Goal: Task Accomplishment & Management: Manage account settings

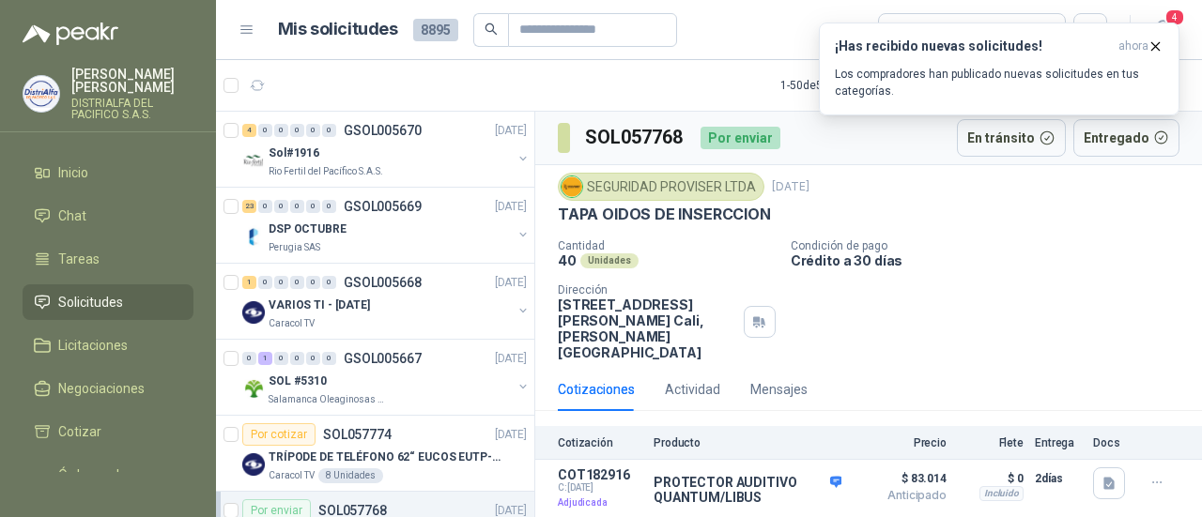
click at [110, 224] on li "Chat" at bounding box center [108, 216] width 148 height 21
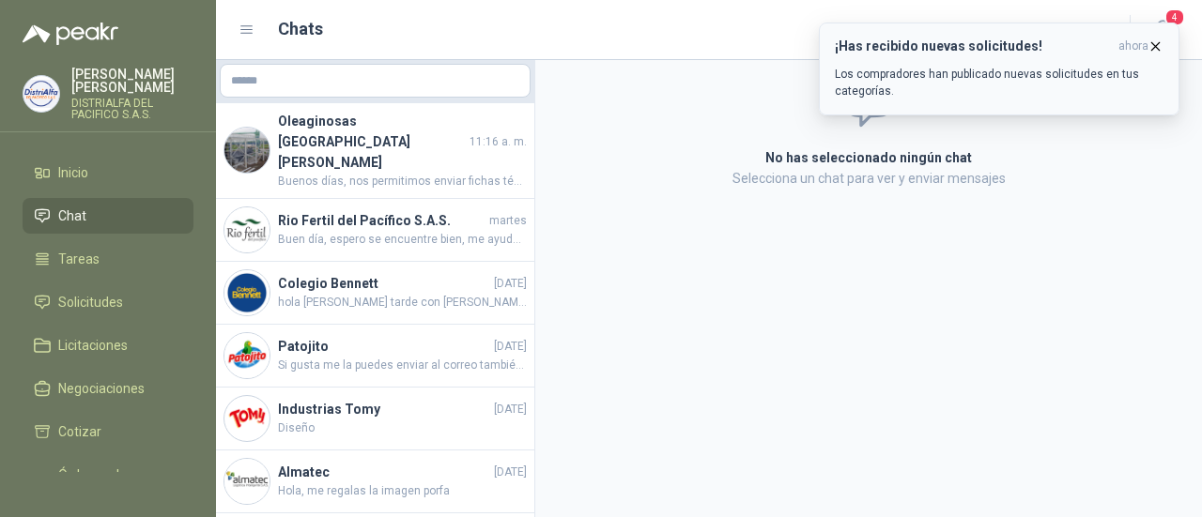
click at [979, 82] on p "Los compradores han publicado nuevas solicitudes en tus categorías." at bounding box center [999, 83] width 329 height 34
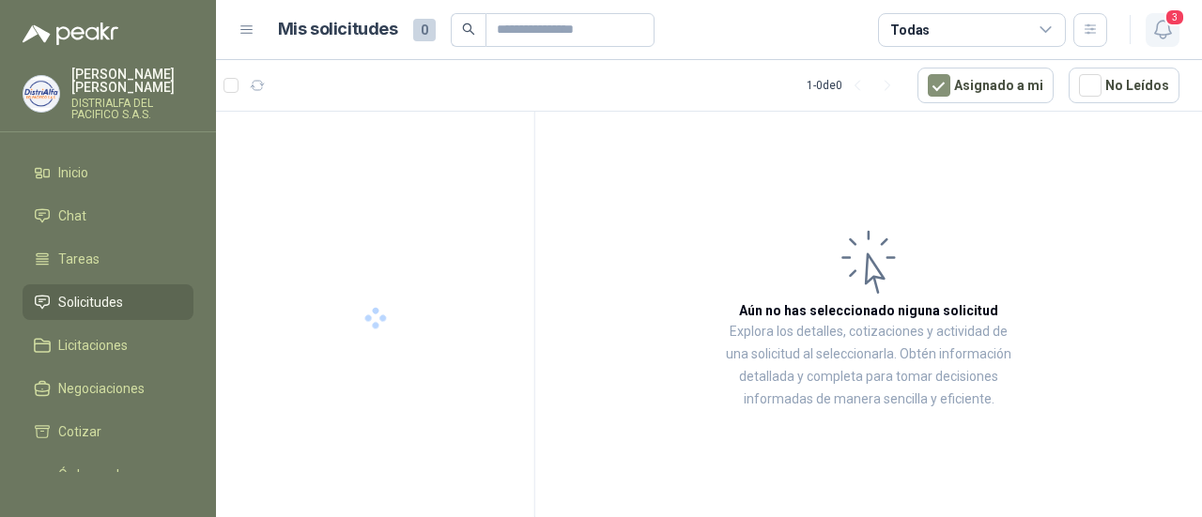
click at [1157, 22] on icon "button" at bounding box center [1162, 29] width 23 height 23
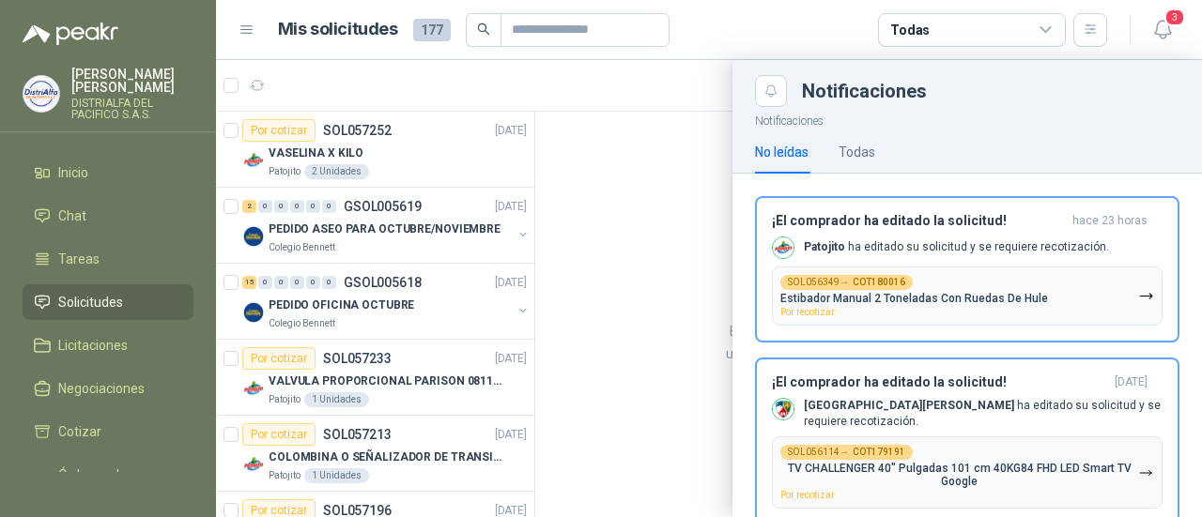
click at [664, 268] on div at bounding box center [709, 288] width 986 height 457
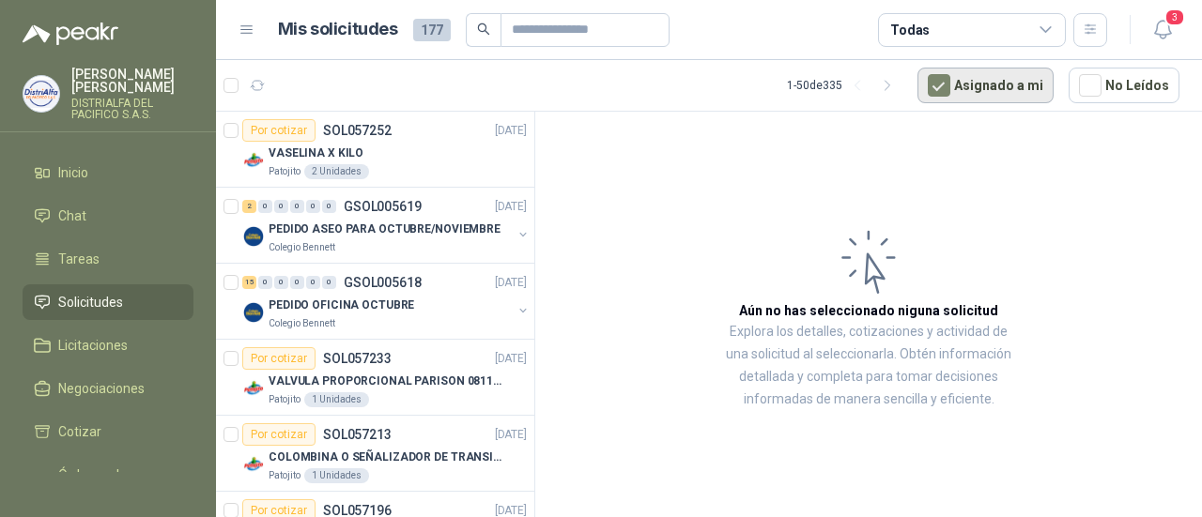
click at [996, 84] on button "Asignado a mi" at bounding box center [985, 86] width 136 height 36
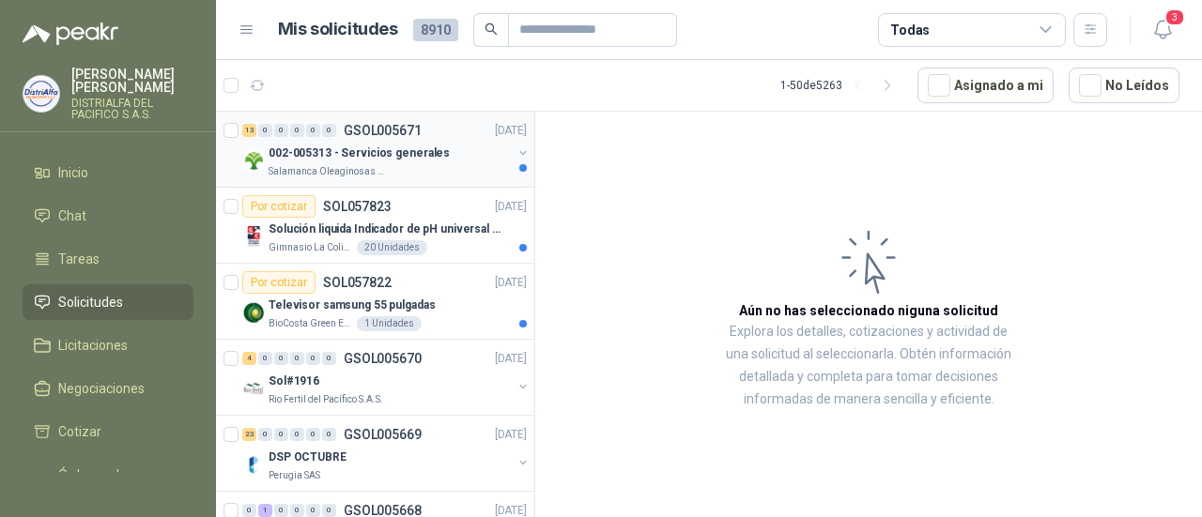
click at [411, 139] on div "13 0 0 0 0 0 GSOL005671 [DATE]" at bounding box center [386, 130] width 288 height 23
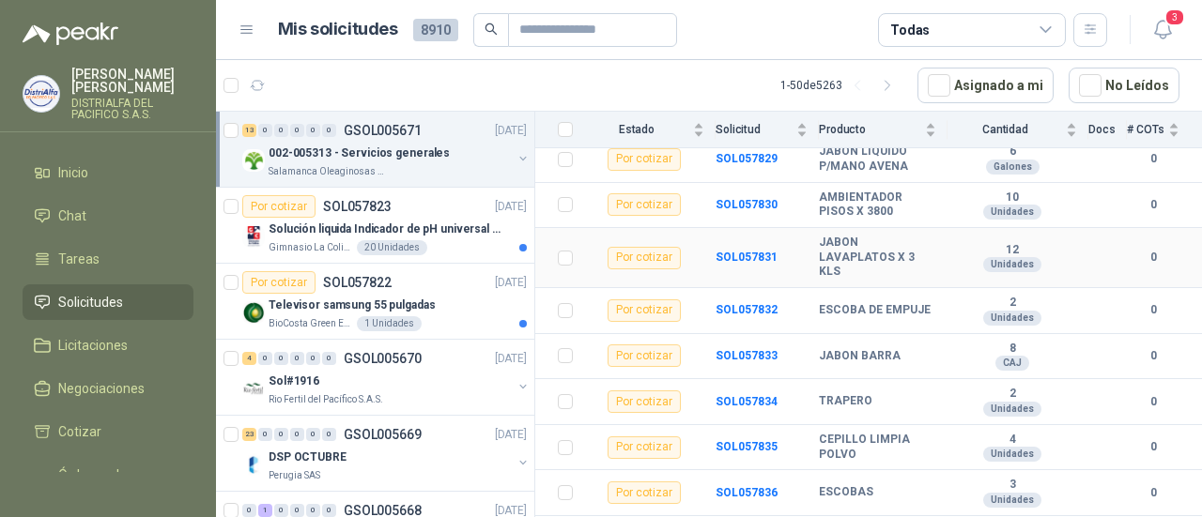
scroll to position [456, 0]
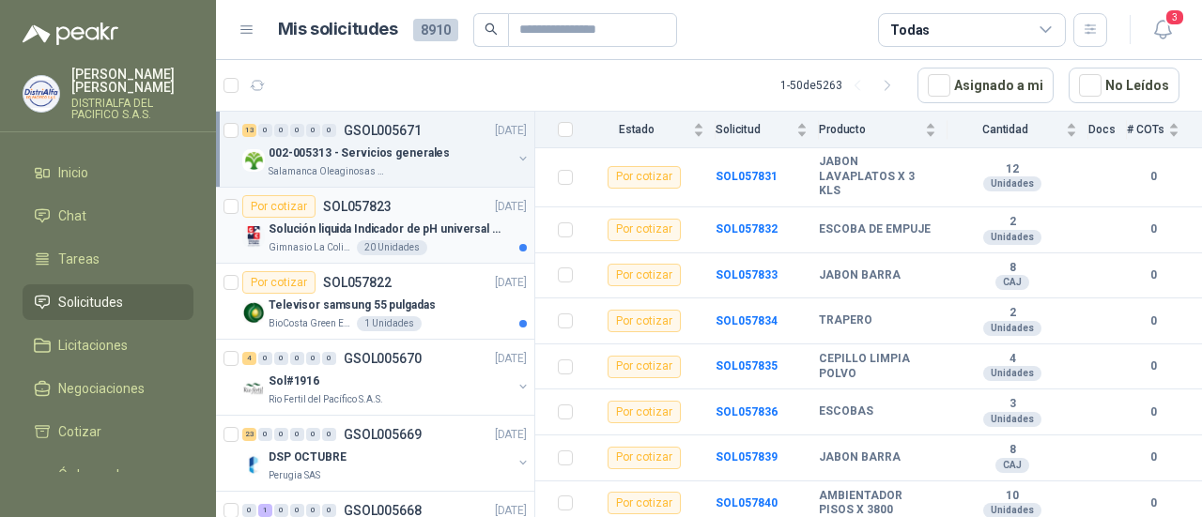
click at [385, 214] on div "Por cotizar SOL057823" at bounding box center [316, 206] width 149 height 23
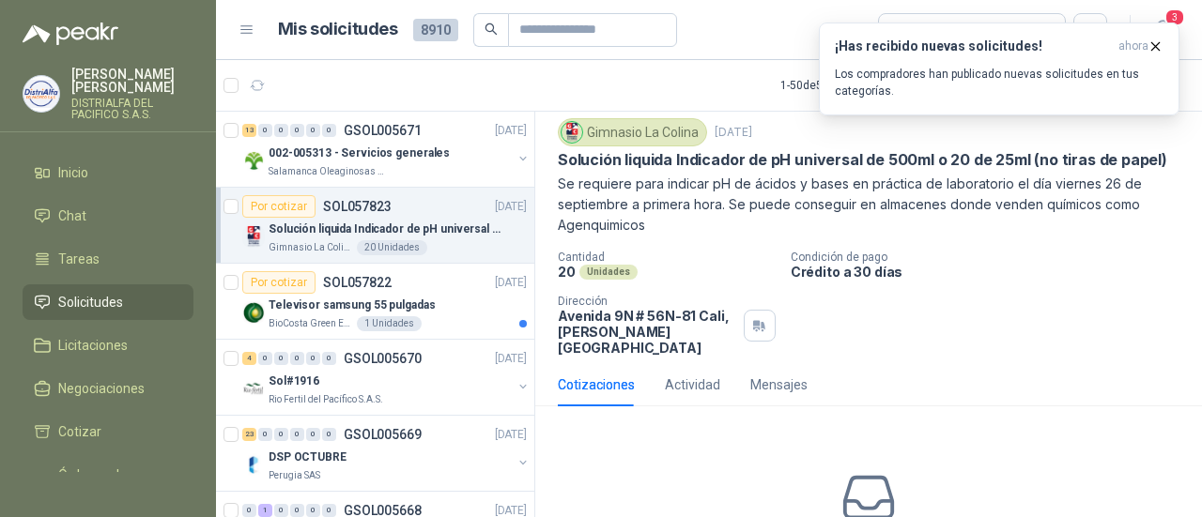
scroll to position [94, 0]
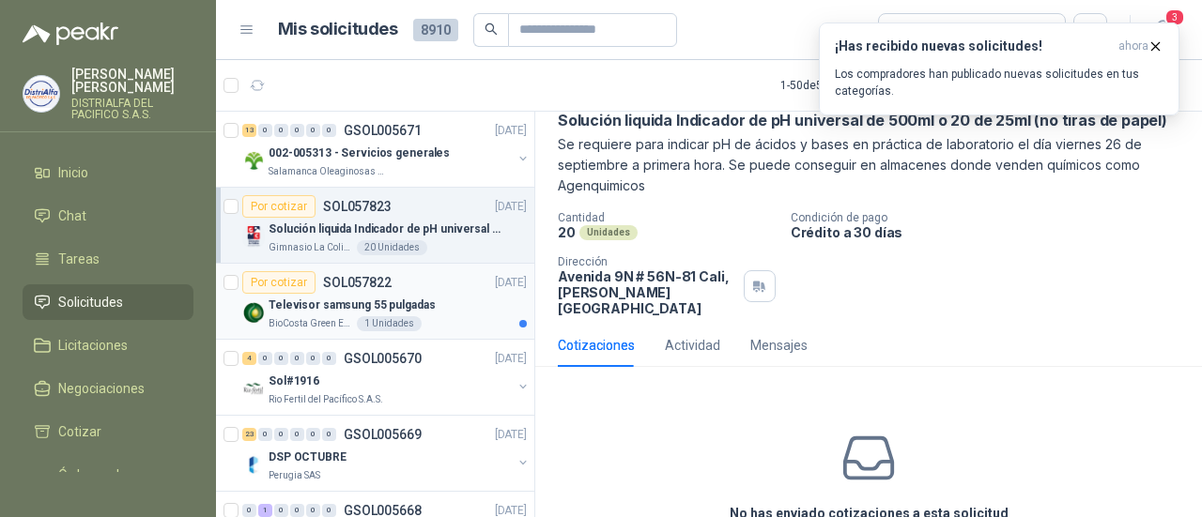
click at [453, 316] on div "BioCosta Green Energy S.A.S 1 Unidades" at bounding box center [398, 323] width 258 height 15
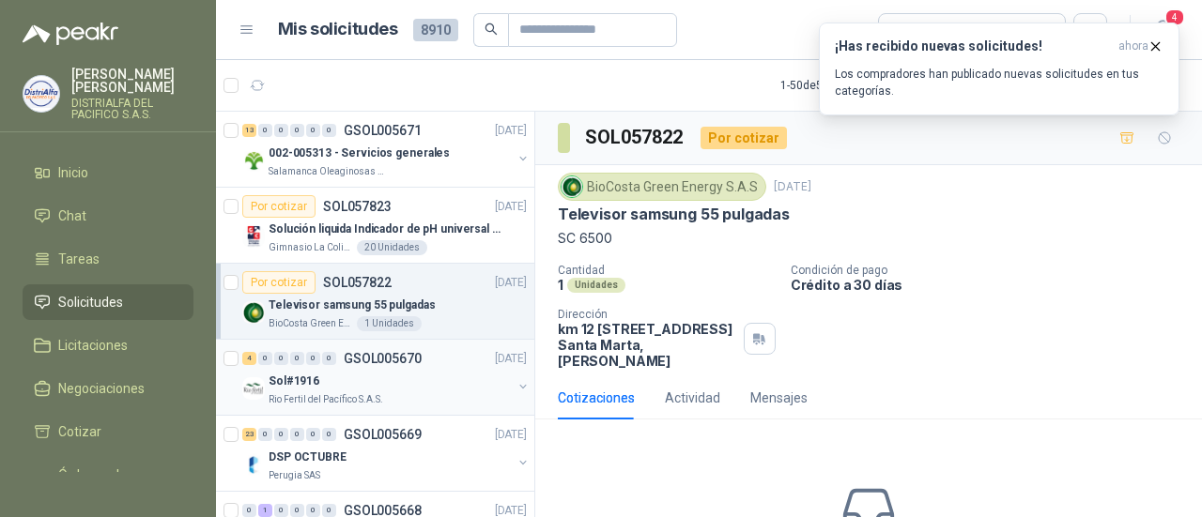
click at [466, 385] on div "Sol#1916" at bounding box center [390, 381] width 243 height 23
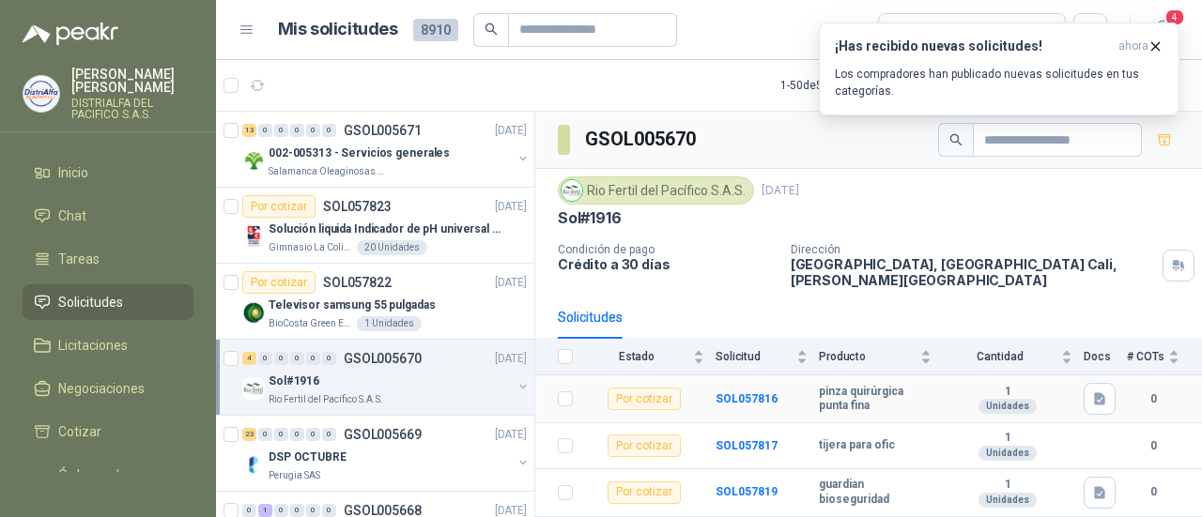
scroll to position [36, 0]
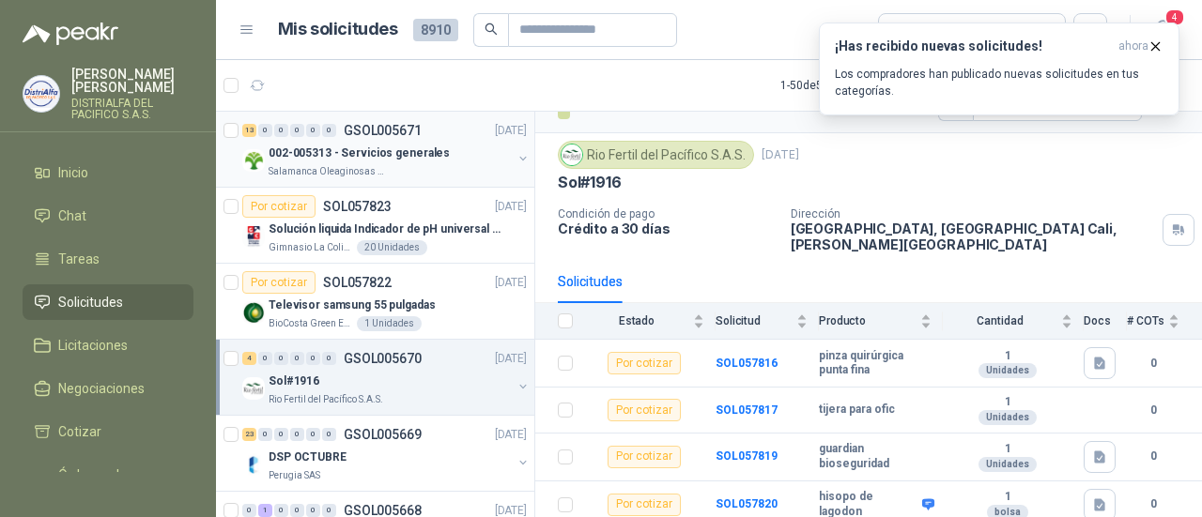
click at [404, 155] on p "002-005313 - Servicios generales" at bounding box center [359, 154] width 181 height 18
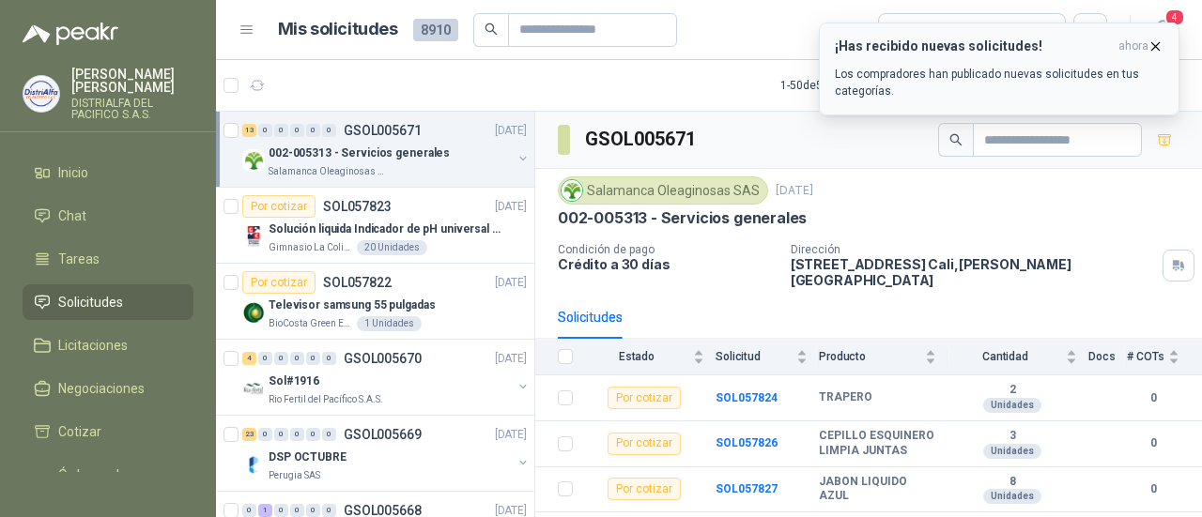
click at [1153, 46] on icon "button" at bounding box center [1155, 46] width 16 height 16
